Goal: Complete application form

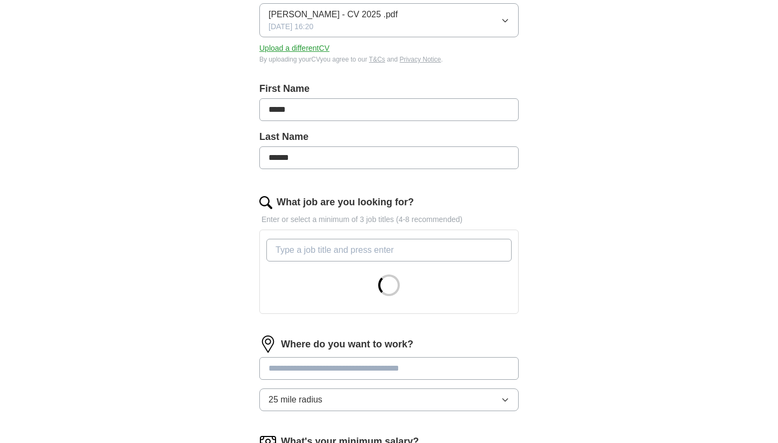
scroll to position [174, 0]
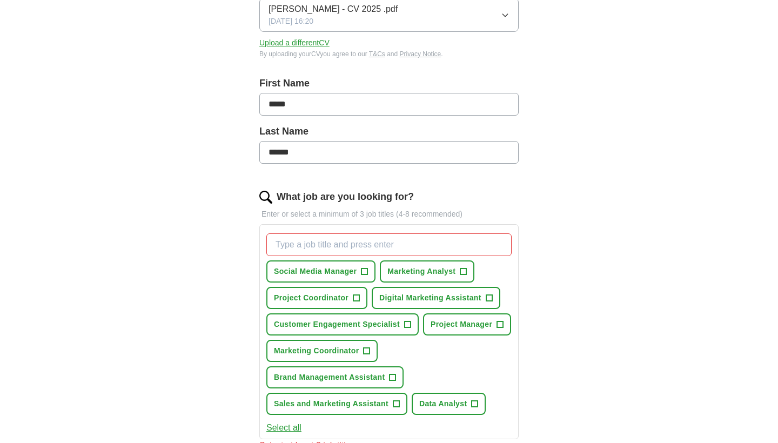
click at [352, 298] on button "Project Coordinator +" at bounding box center [316, 298] width 101 height 22
click at [497, 329] on span "+" at bounding box center [500, 325] width 6 height 9
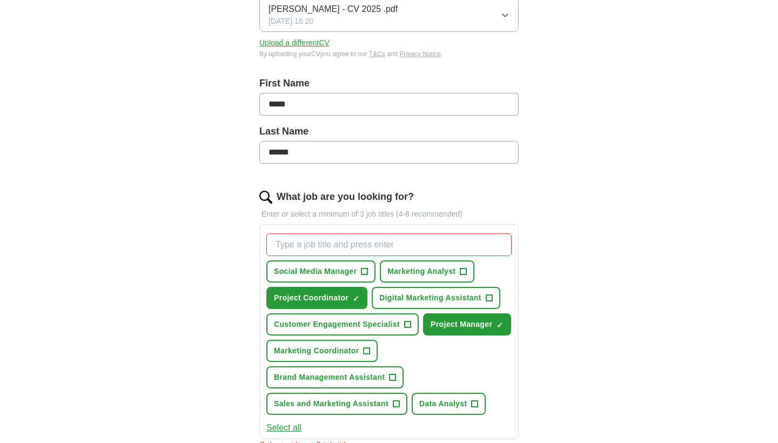
click at [383, 245] on input "What job are you looking for?" at bounding box center [388, 245] width 245 height 23
type input "g"
click at [456, 269] on span "Marketing Analyst" at bounding box center [422, 271] width 68 height 11
click at [359, 352] on span "Marketing Coordinator" at bounding box center [316, 350] width 85 height 11
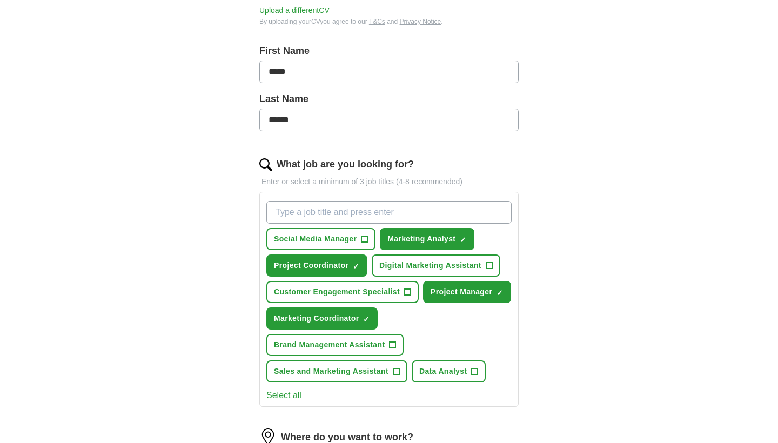
scroll to position [207, 0]
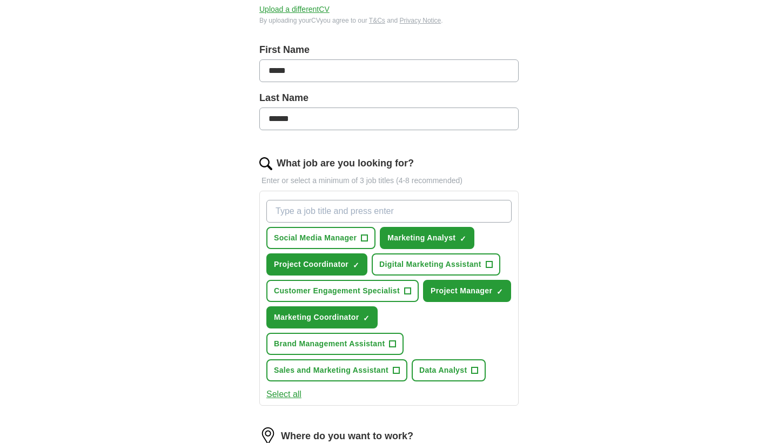
click at [441, 369] on span "Data Analyst" at bounding box center [443, 370] width 48 height 11
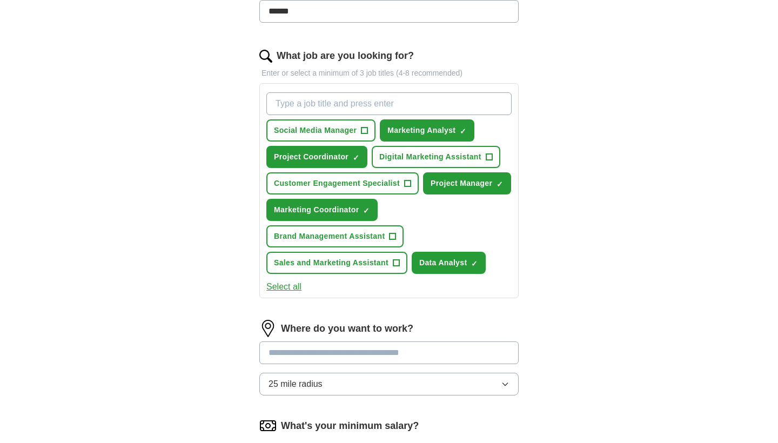
scroll to position [315, 0]
click at [401, 349] on input at bounding box center [388, 352] width 259 height 23
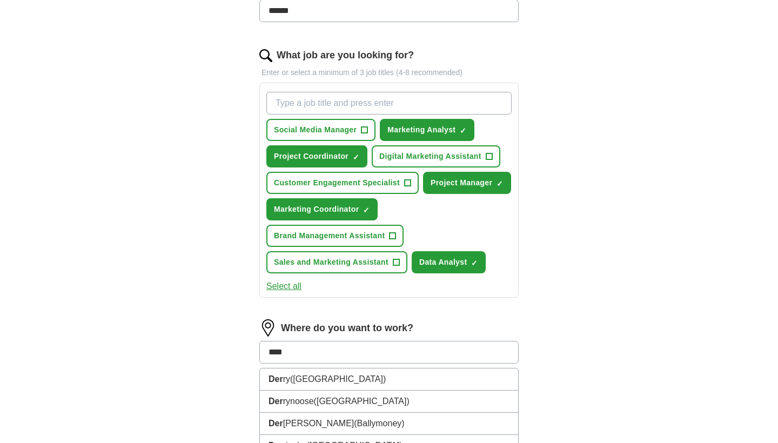
type input "*****"
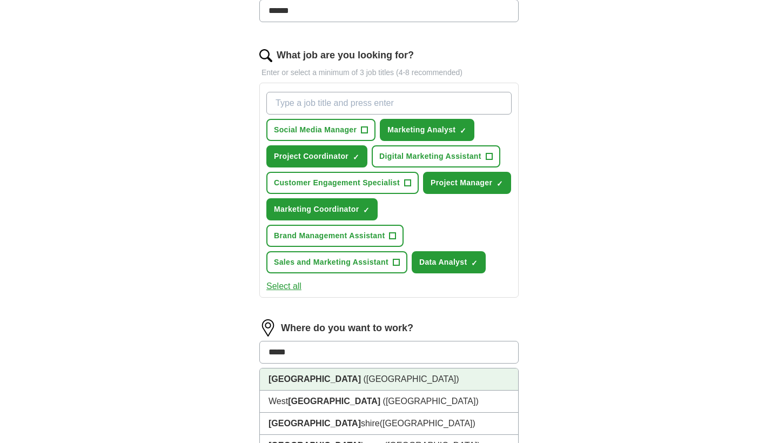
click at [374, 381] on li "[GEOGRAPHIC_DATA] ([GEOGRAPHIC_DATA])" at bounding box center [389, 380] width 258 height 22
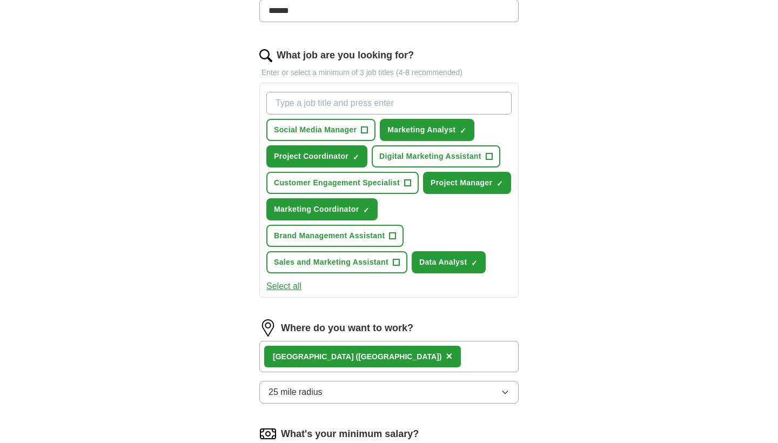
click at [365, 396] on button "25 mile radius" at bounding box center [388, 392] width 259 height 23
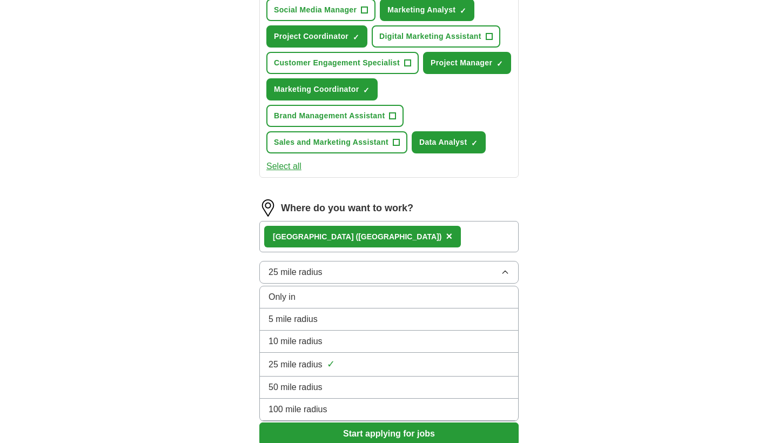
scroll to position [437, 0]
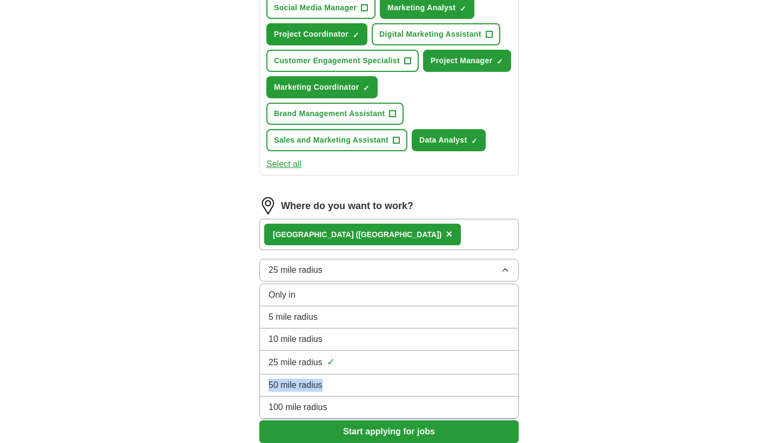
click at [334, 380] on li "50 mile radius" at bounding box center [389, 386] width 258 height 22
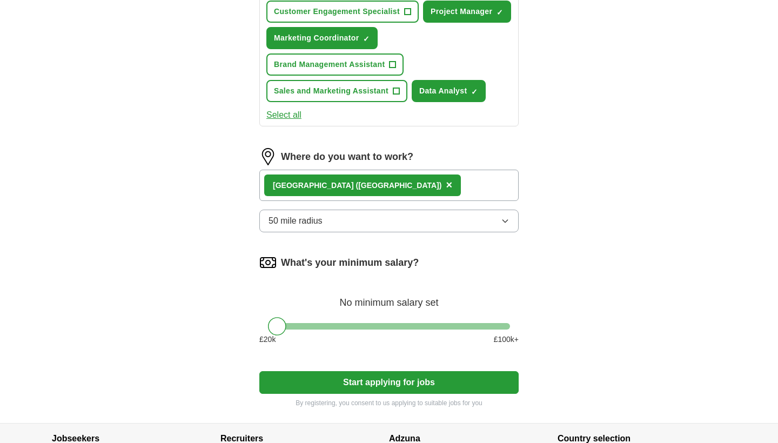
scroll to position [496, 0]
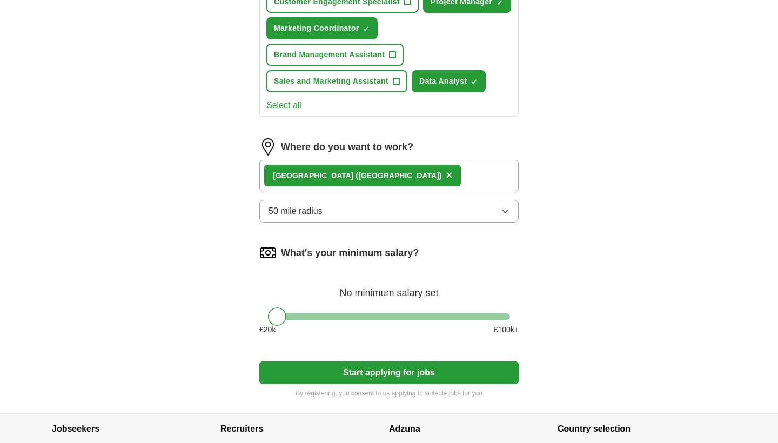
click at [317, 375] on button "Start applying for jobs" at bounding box center [388, 373] width 259 height 23
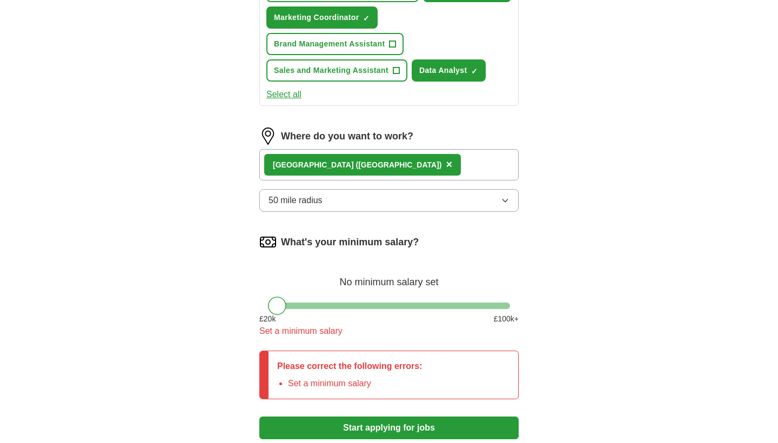
scroll to position [512, 0]
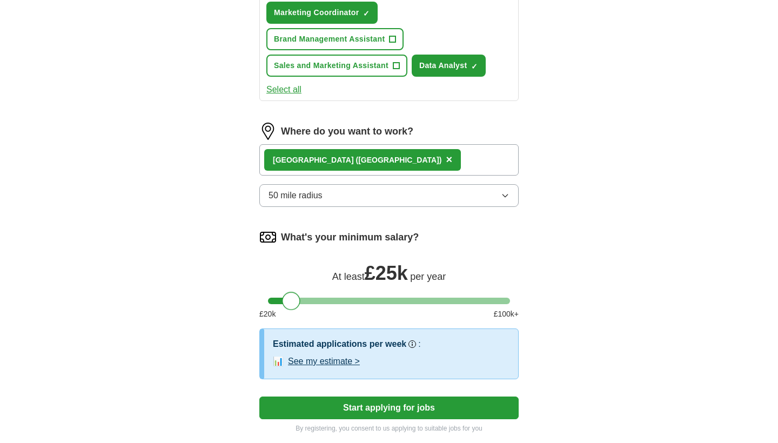
drag, startPoint x: 281, startPoint y: 303, endPoint x: 295, endPoint y: 303, distance: 13.5
click at [295, 303] on div at bounding box center [291, 301] width 18 height 18
click at [310, 363] on button "See my estimate >" at bounding box center [324, 361] width 72 height 13
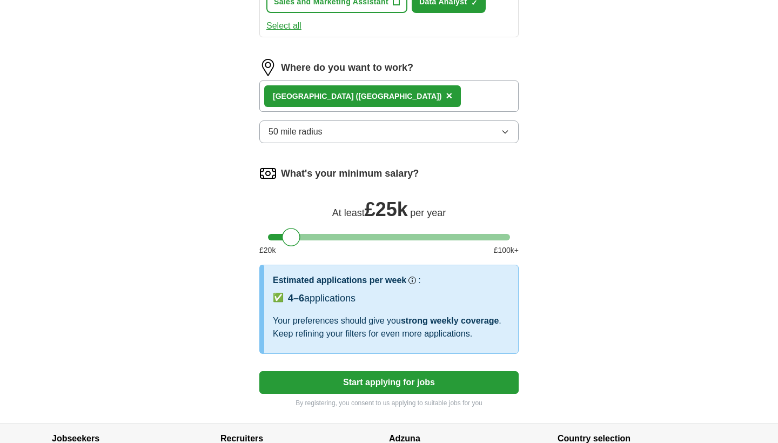
scroll to position [578, 0]
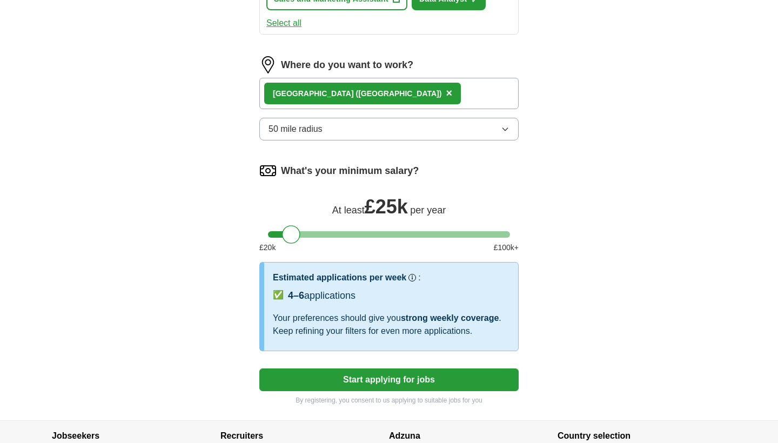
click at [316, 381] on button "Start applying for jobs" at bounding box center [388, 380] width 259 height 23
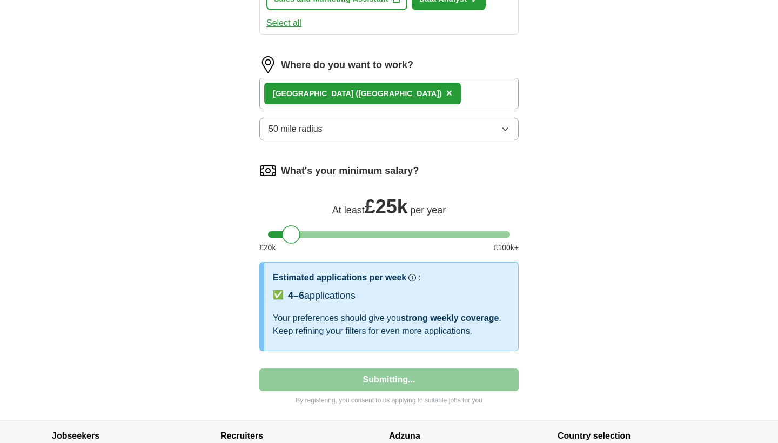
select select "**"
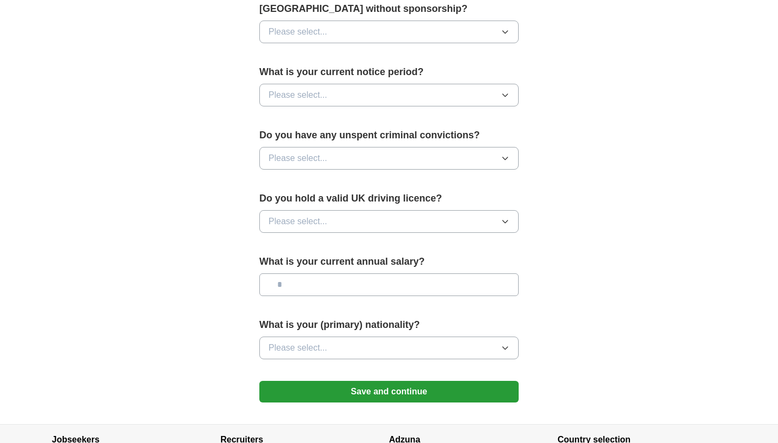
scroll to position [0, 0]
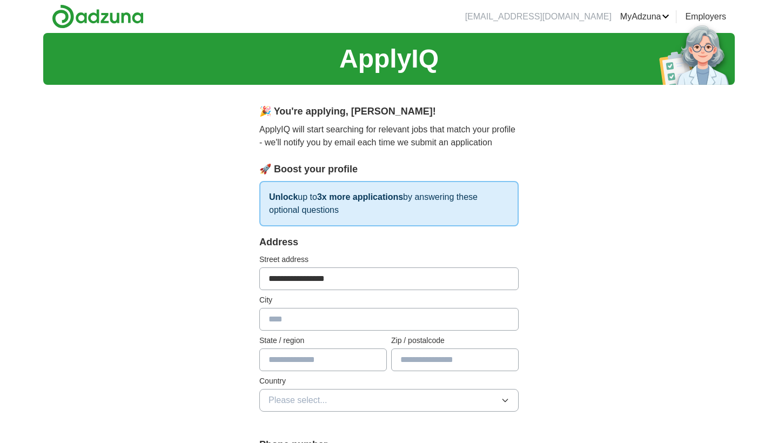
type input "**********"
type input "*****"
type input "**********"
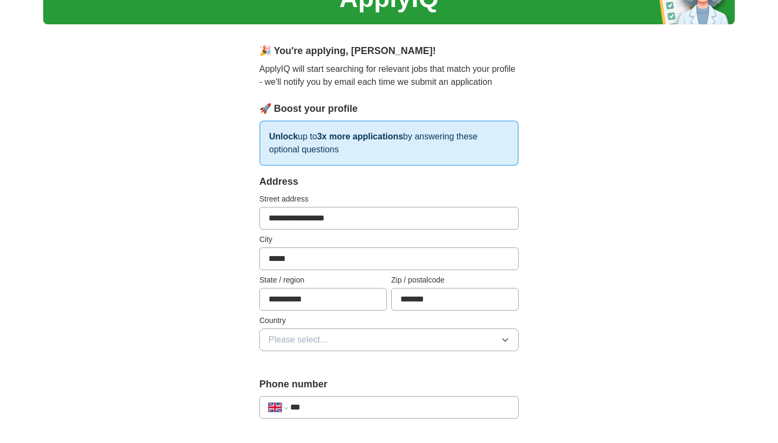
scroll to position [66, 0]
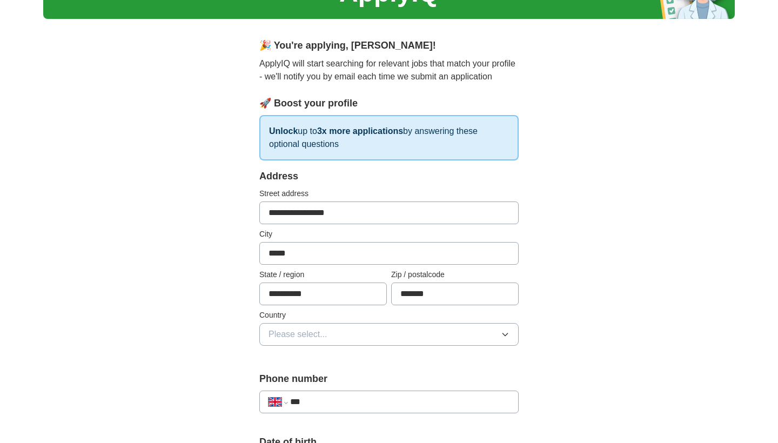
type input "*******"
click at [313, 346] on div "**********" at bounding box center [388, 264] width 259 height 190
click at [314, 337] on span "Please select..." at bounding box center [298, 334] width 59 height 13
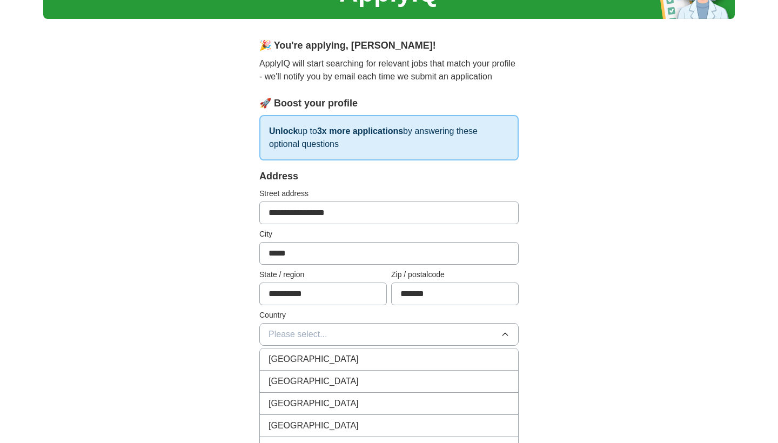
click at [306, 365] on li "[GEOGRAPHIC_DATA]" at bounding box center [389, 360] width 258 height 22
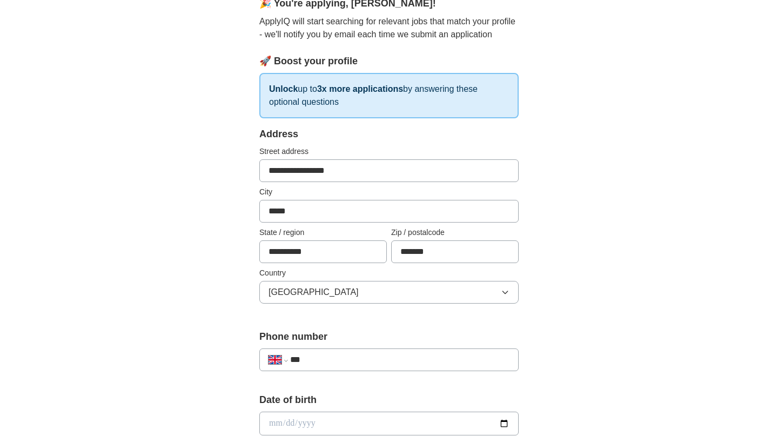
scroll to position [121, 0]
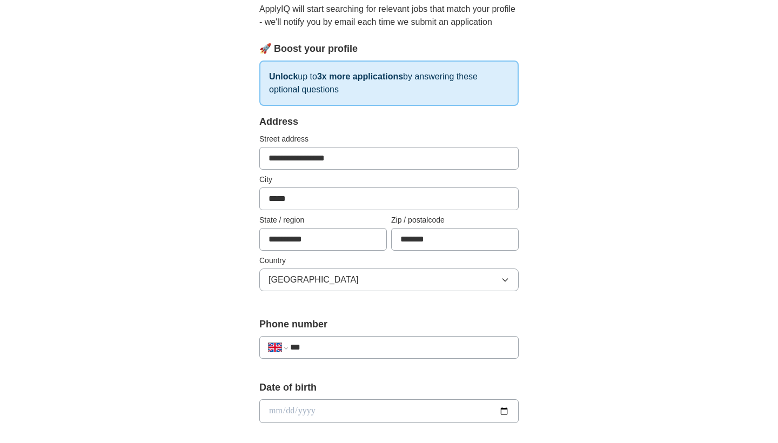
click at [329, 330] on label "Phone number" at bounding box center [388, 324] width 259 height 15
click at [328, 340] on div "**********" at bounding box center [388, 347] width 259 height 23
click at [324, 355] on div "**********" at bounding box center [388, 347] width 259 height 23
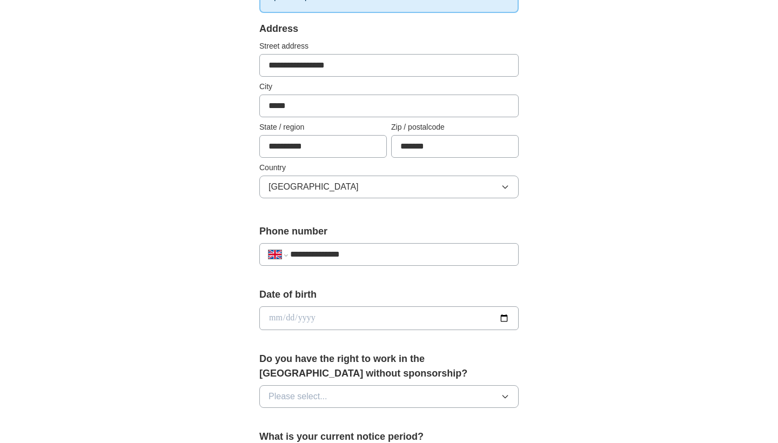
scroll to position [228, 0]
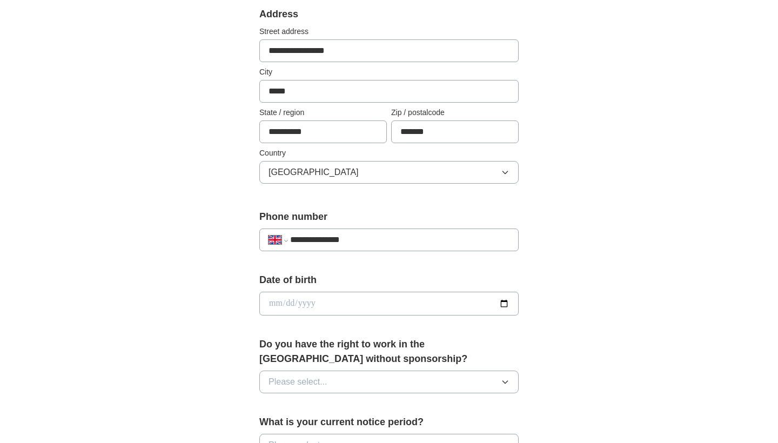
type input "**********"
click at [284, 309] on input "date" at bounding box center [388, 304] width 259 height 24
click at [277, 308] on input "date" at bounding box center [388, 304] width 259 height 24
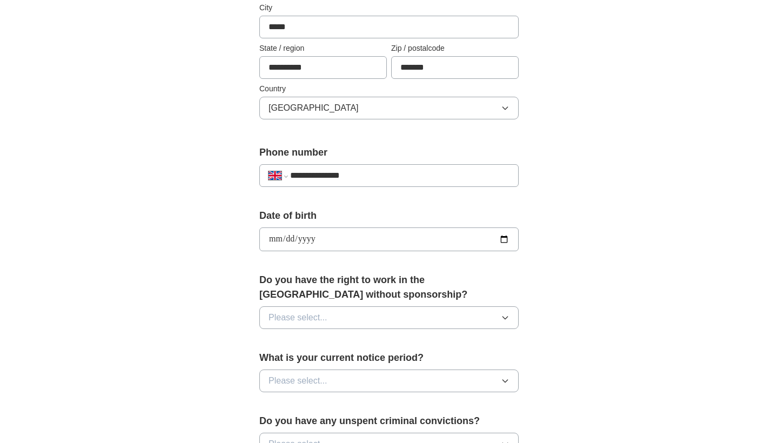
scroll to position [325, 0]
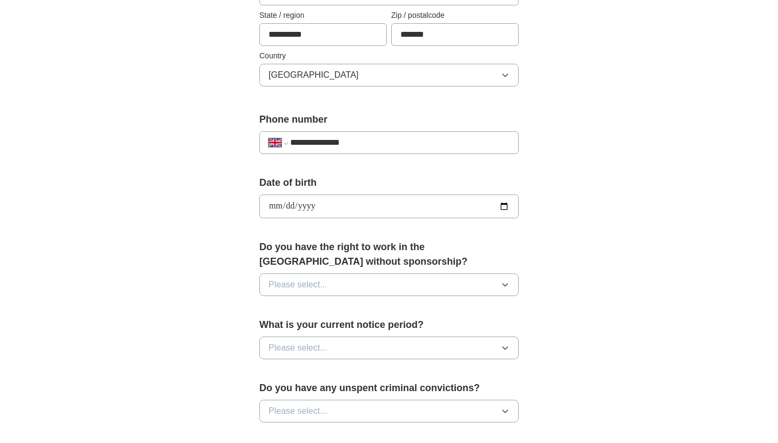
type input "**********"
click at [323, 280] on span "Please select..." at bounding box center [298, 284] width 59 height 13
click at [316, 308] on div "Yes" at bounding box center [389, 309] width 241 height 13
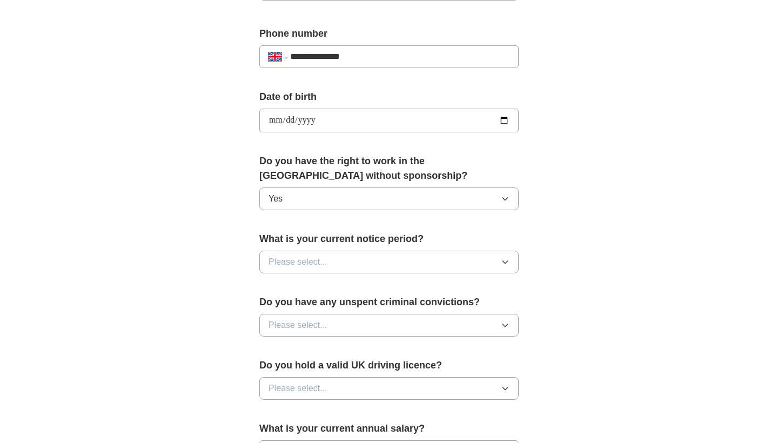
scroll to position [414, 0]
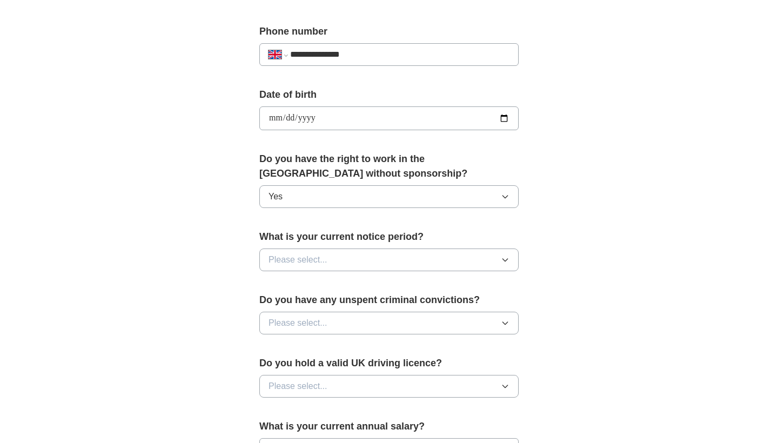
click at [348, 263] on button "Please select..." at bounding box center [388, 260] width 259 height 23
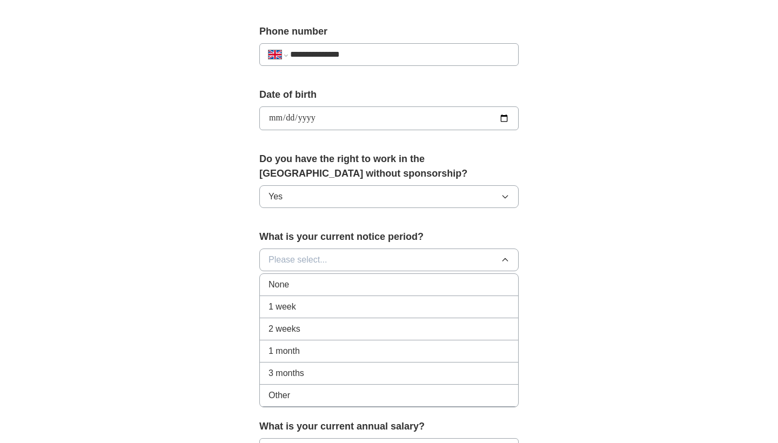
click at [306, 294] on li "None" at bounding box center [389, 285] width 258 height 22
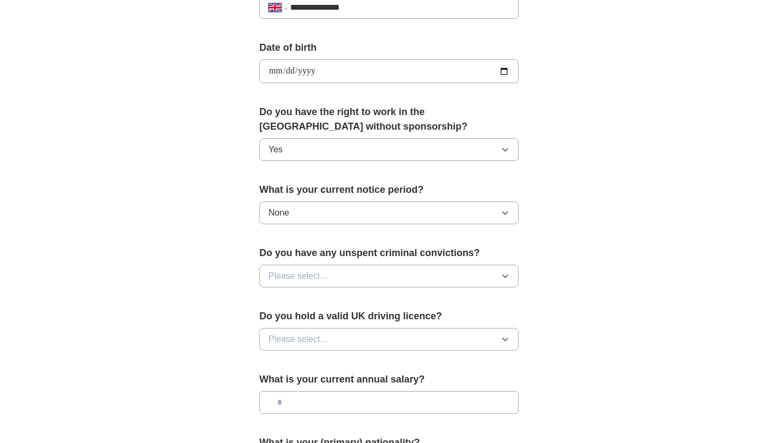
scroll to position [469, 0]
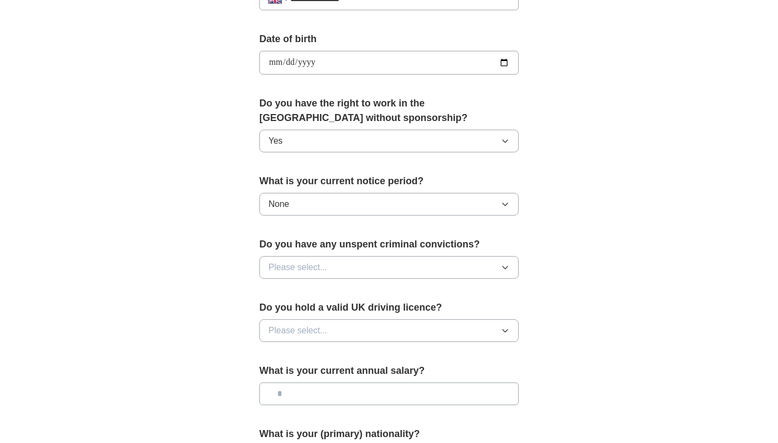
click at [329, 264] on button "Please select..." at bounding box center [388, 267] width 259 height 23
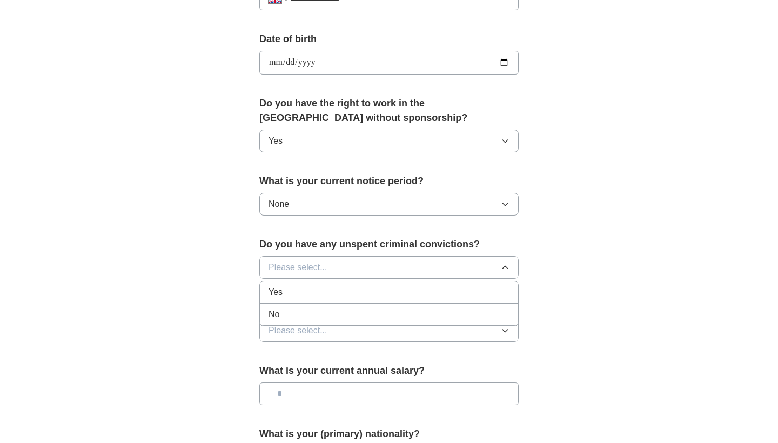
click at [304, 311] on div "No" at bounding box center [389, 314] width 241 height 13
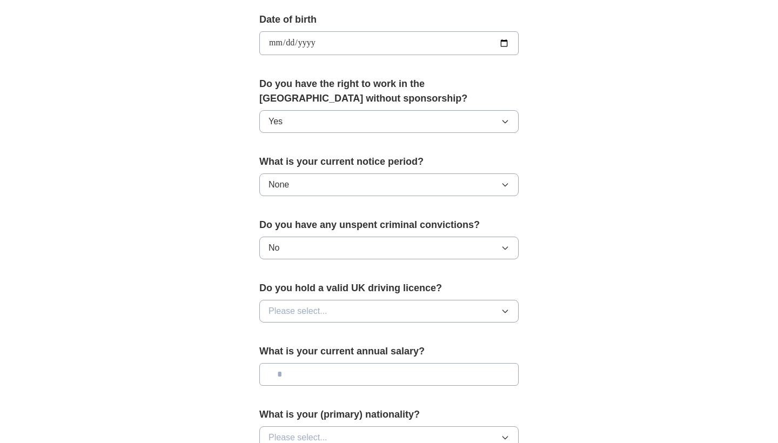
scroll to position [496, 0]
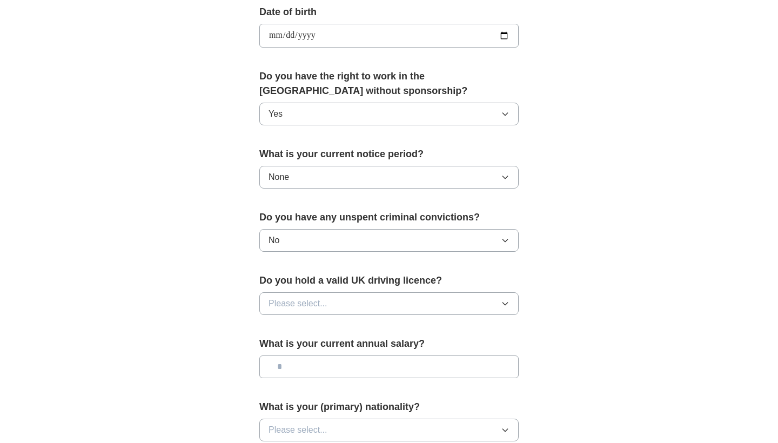
click at [304, 311] on button "Please select..." at bounding box center [388, 303] width 259 height 23
click at [298, 324] on div "Yes" at bounding box center [389, 328] width 241 height 13
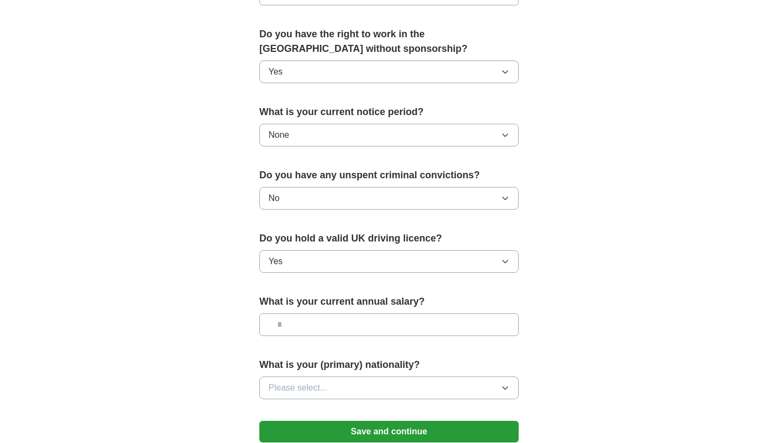
scroll to position [540, 0]
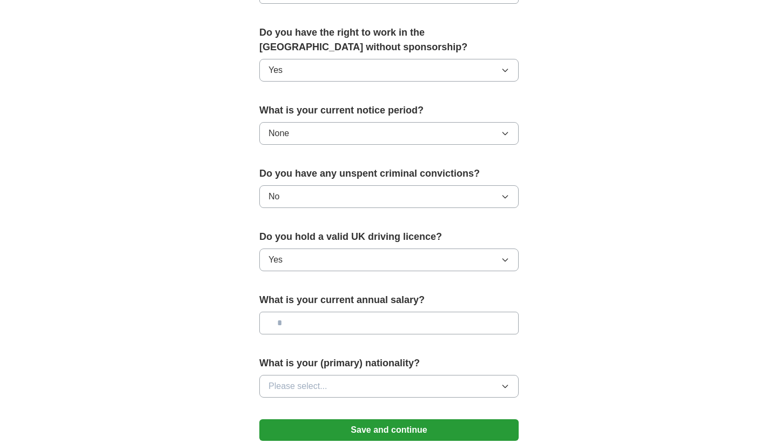
click at [298, 324] on input "text" at bounding box center [388, 323] width 259 height 23
type input "*******"
click at [323, 383] on span "Please select..." at bounding box center [298, 386] width 59 height 13
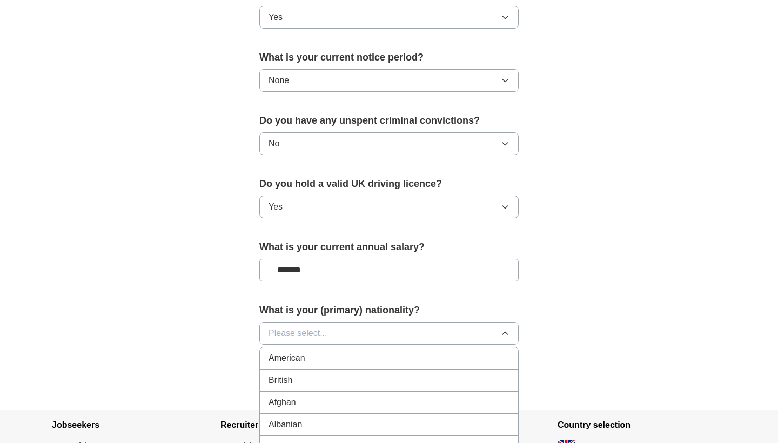
scroll to position [595, 0]
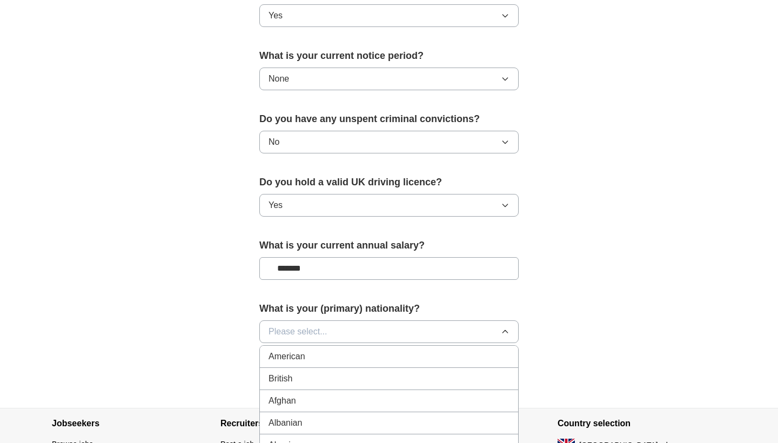
click at [292, 387] on li "British" at bounding box center [389, 379] width 258 height 22
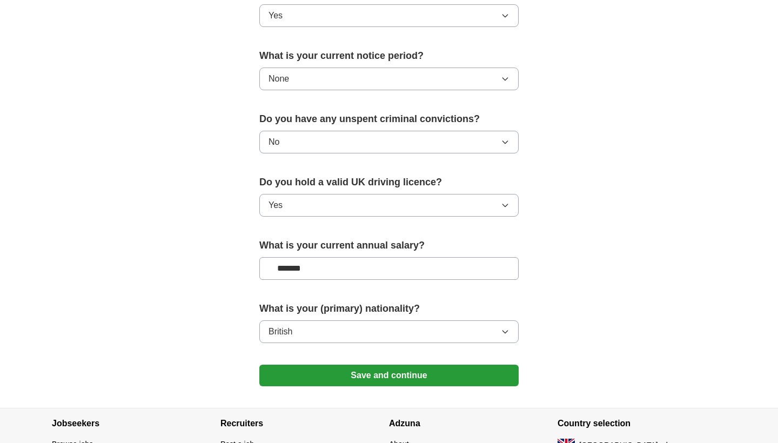
click at [315, 386] on button "Save and continue" at bounding box center [388, 376] width 259 height 22
